Goal: Transaction & Acquisition: Purchase product/service

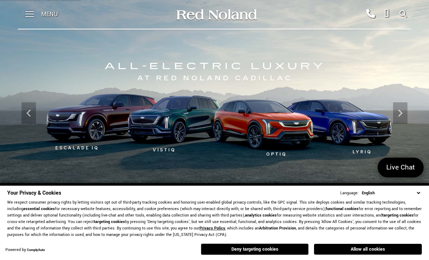
scroll to position [5, 0]
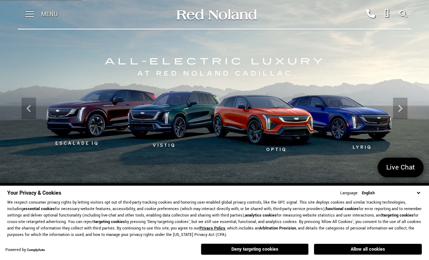
click at [281, 247] on button "Deny targeting cookies" at bounding box center [255, 250] width 108 height 12
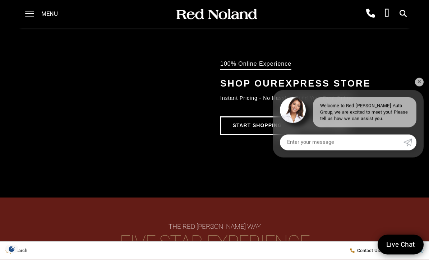
scroll to position [380, 0]
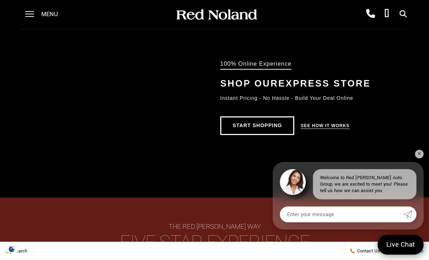
click at [33, 17] on span at bounding box center [29, 14] width 9 height 29
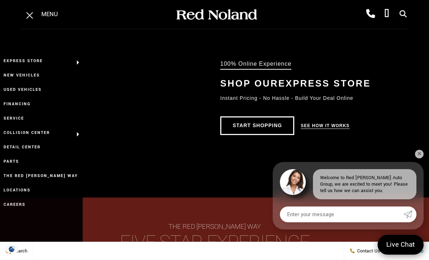
click at [17, 77] on link "New Vehicles" at bounding box center [41, 75] width 83 height 14
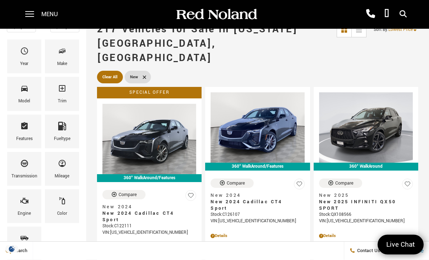
click at [22, 244] on span "Bodystyle" at bounding box center [24, 240] width 9 height 15
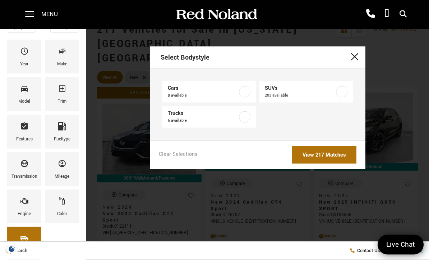
scroll to position [68, 0]
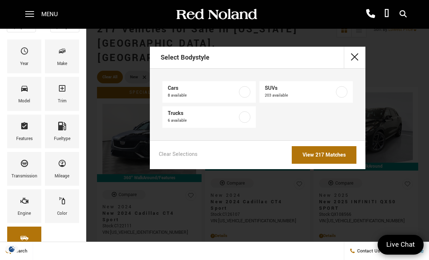
click at [335, 97] on span "203 available" at bounding box center [300, 95] width 70 height 7
type input "$49,935"
checkbox input "true"
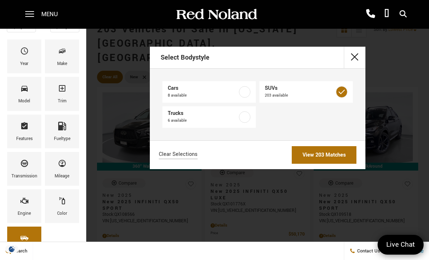
scroll to position [0, 0]
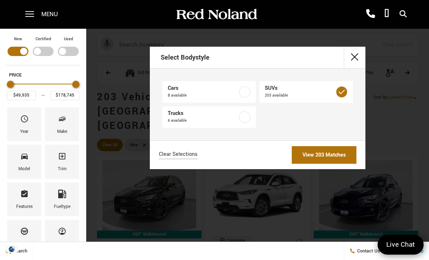
click at [245, 120] on label at bounding box center [245, 117] width 12 height 12
checkbox input "true"
click at [332, 157] on link "View 209 Matches" at bounding box center [324, 155] width 65 height 18
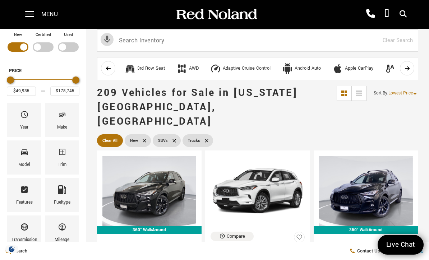
scroll to position [7, 0]
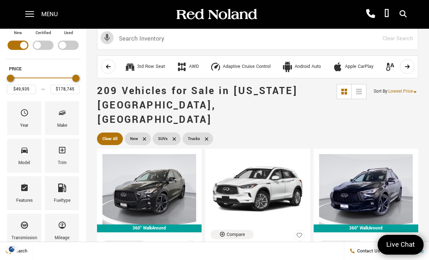
click at [62, 117] on icon "Make" at bounding box center [62, 113] width 9 height 9
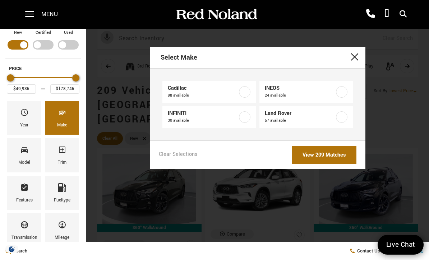
click at [253, 92] on link "Cadillac 98 available" at bounding box center [208, 92] width 93 height 22
type input "$51,397"
checkbox input "true"
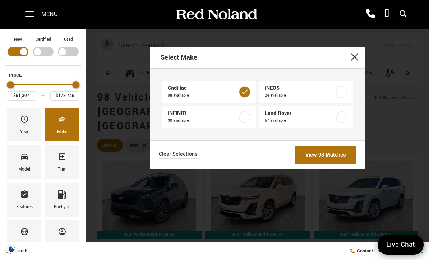
click at [331, 164] on link "View 98 Matches" at bounding box center [326, 155] width 62 height 18
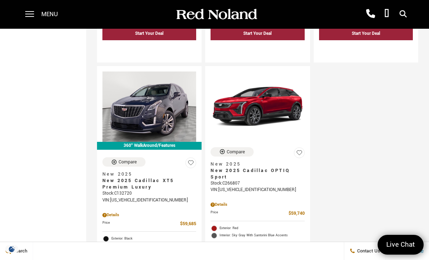
scroll to position [1694, 0]
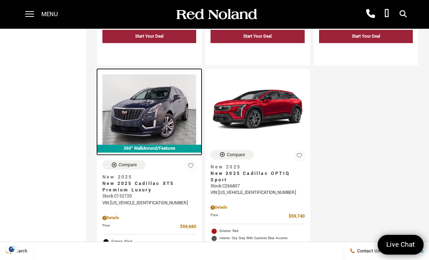
click at [145, 116] on img at bounding box center [149, 109] width 94 height 70
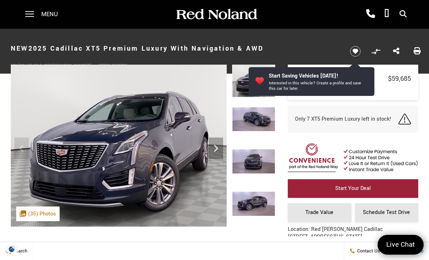
click at [220, 146] on icon "Next" at bounding box center [216, 148] width 14 height 14
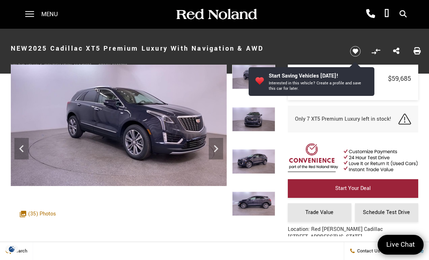
click at [220, 150] on icon "Next" at bounding box center [216, 149] width 14 height 14
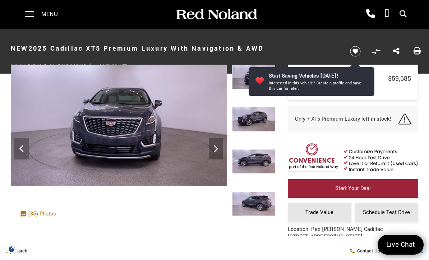
click at [216, 151] on icon "Next" at bounding box center [216, 148] width 4 height 7
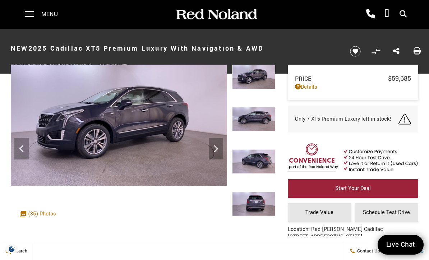
click at [221, 151] on icon "Next" at bounding box center [216, 149] width 14 height 14
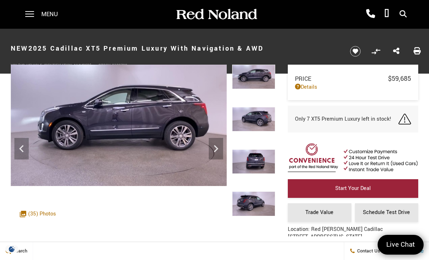
click at [221, 149] on icon "Next" at bounding box center [216, 149] width 14 height 14
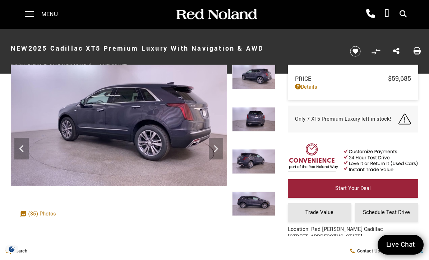
click at [222, 150] on icon "Next" at bounding box center [216, 149] width 14 height 14
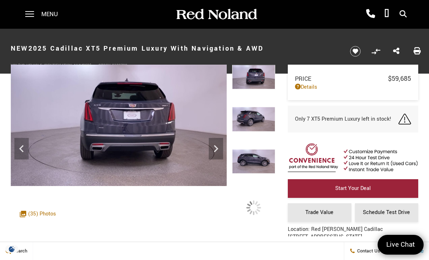
click at [220, 151] on icon "Next" at bounding box center [216, 149] width 14 height 14
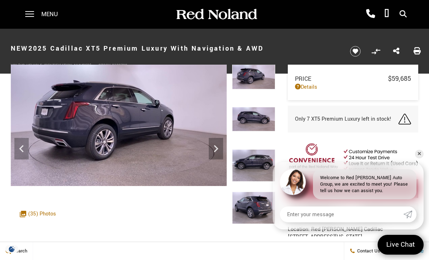
click at [217, 151] on icon "Next" at bounding box center [216, 149] width 14 height 14
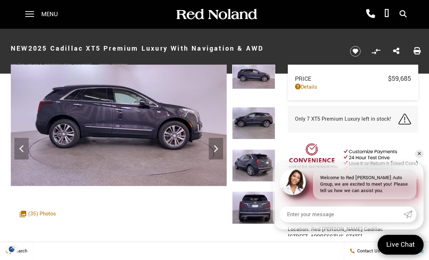
click at [214, 150] on icon "Next" at bounding box center [216, 149] width 14 height 14
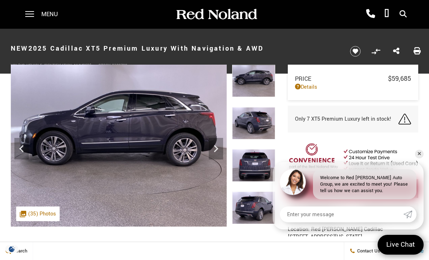
click at [214, 151] on icon "Next" at bounding box center [216, 149] width 14 height 14
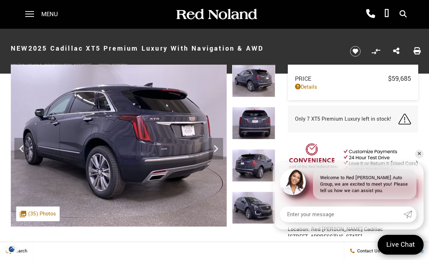
click at [220, 148] on icon "Next" at bounding box center [216, 149] width 14 height 14
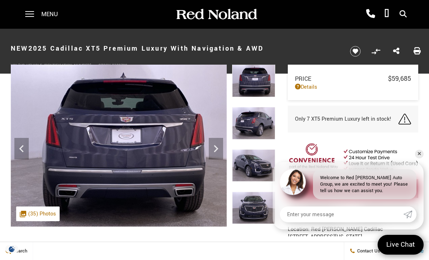
click at [216, 150] on icon "Next" at bounding box center [216, 148] width 4 height 7
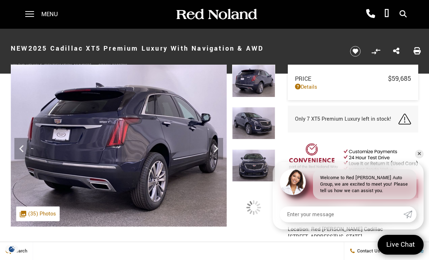
click at [219, 151] on icon "Next" at bounding box center [216, 149] width 14 height 14
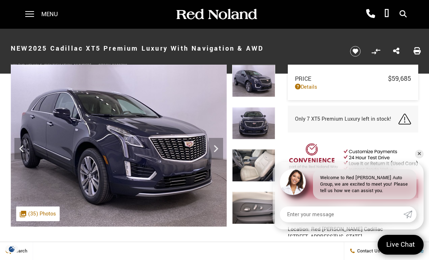
click at [218, 152] on icon "Next" at bounding box center [216, 149] width 14 height 14
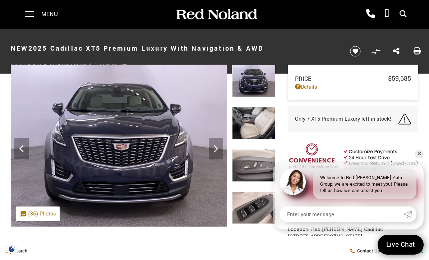
click at [219, 152] on icon "Next" at bounding box center [216, 149] width 14 height 14
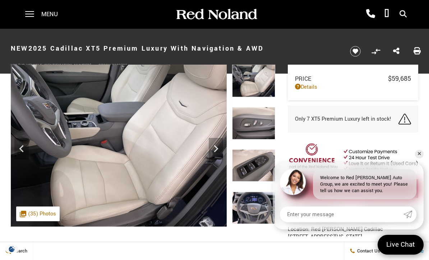
click at [217, 152] on icon "Next" at bounding box center [216, 149] width 14 height 14
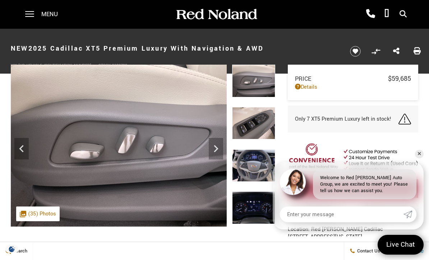
click at [219, 152] on icon "Next" at bounding box center [216, 149] width 14 height 14
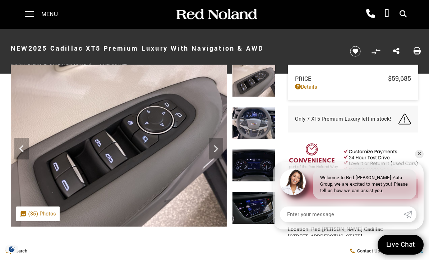
click at [217, 150] on icon "Next" at bounding box center [216, 149] width 14 height 14
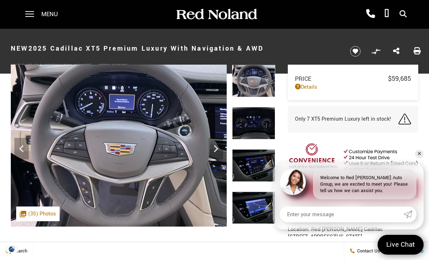
click at [214, 151] on icon "Next" at bounding box center [216, 149] width 14 height 14
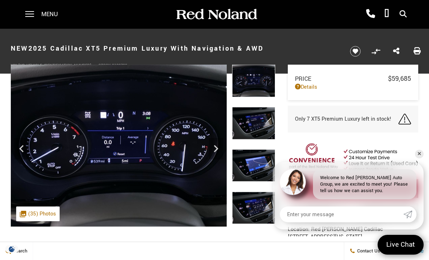
click at [218, 152] on icon "Next" at bounding box center [216, 149] width 14 height 14
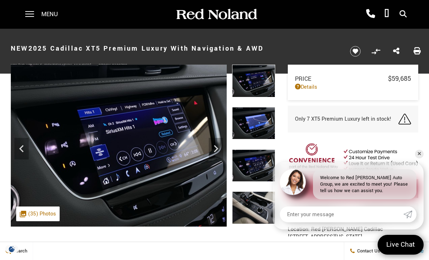
click at [219, 153] on icon "Next" at bounding box center [216, 149] width 14 height 14
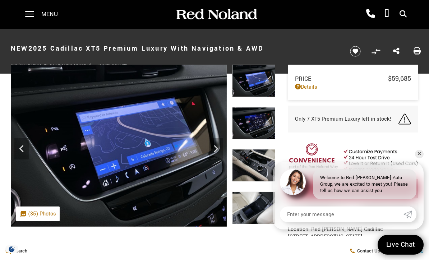
click at [216, 153] on icon "Next" at bounding box center [216, 149] width 14 height 14
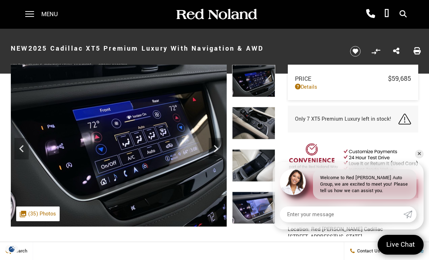
click at [214, 157] on div "Next" at bounding box center [216, 149] width 14 height 22
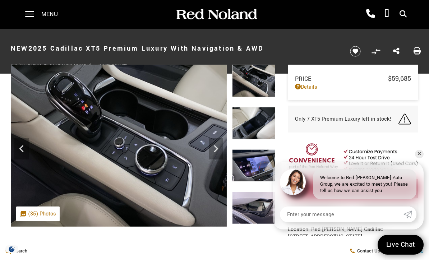
click at [218, 146] on icon "Next" at bounding box center [216, 149] width 14 height 14
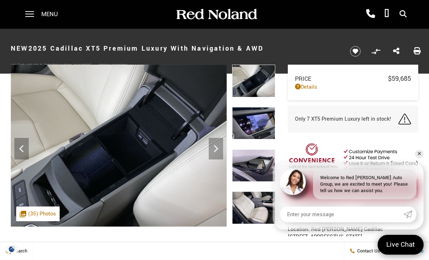
click at [217, 151] on icon "Next" at bounding box center [216, 149] width 14 height 14
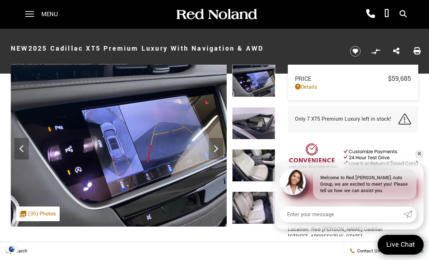
click at [218, 150] on icon "Next" at bounding box center [216, 149] width 14 height 14
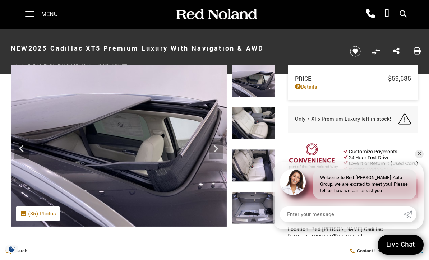
click at [219, 150] on icon "Next" at bounding box center [216, 149] width 14 height 14
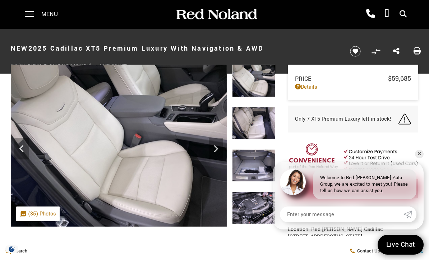
click at [220, 151] on icon "Next" at bounding box center [216, 149] width 14 height 14
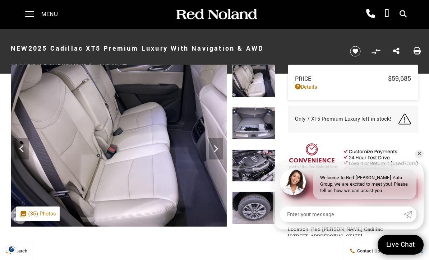
click at [216, 148] on icon "Next" at bounding box center [216, 149] width 14 height 14
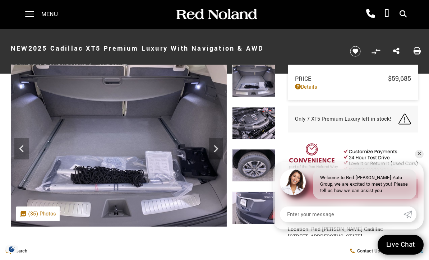
click at [219, 149] on icon "Next" at bounding box center [216, 149] width 14 height 14
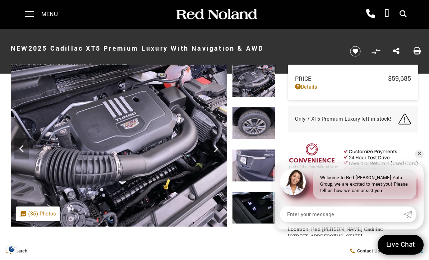
click at [218, 151] on icon "Next" at bounding box center [216, 149] width 14 height 14
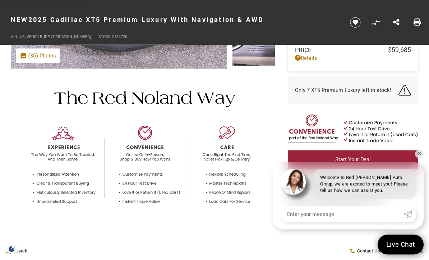
scroll to position [187, 0]
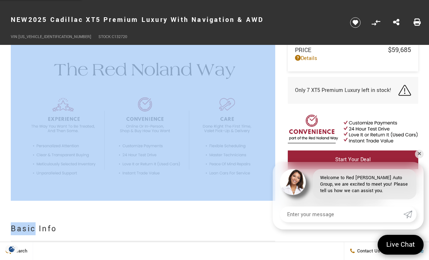
click at [187, 230] on h2 "Basic Info" at bounding box center [143, 229] width 265 height 13
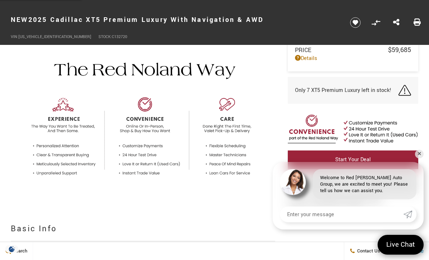
click at [186, 234] on h2 "Basic Info" at bounding box center [143, 229] width 265 height 13
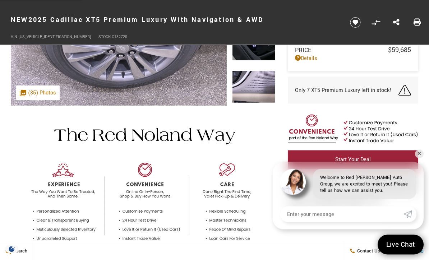
scroll to position [0, 0]
